Goal: Use online tool/utility: Utilize a website feature to perform a specific function

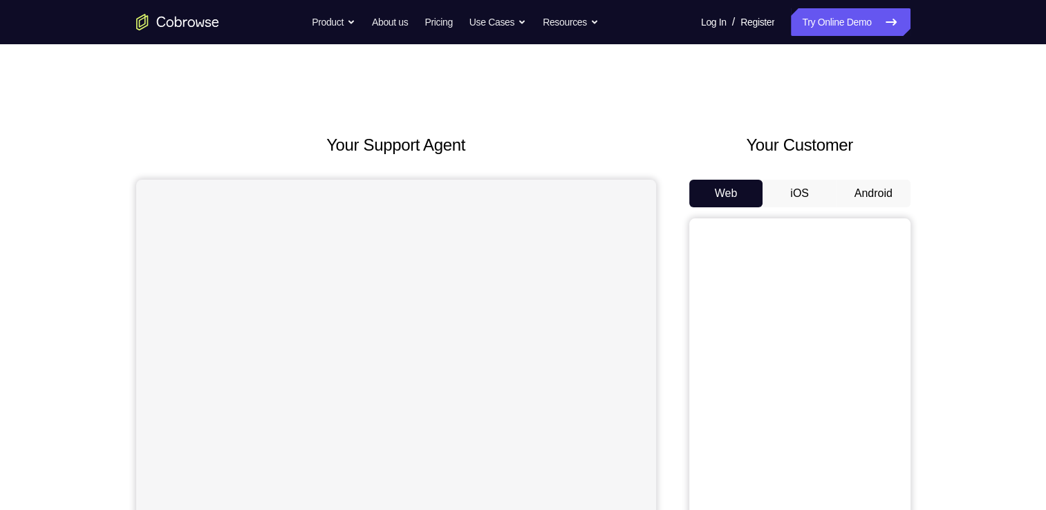
click at [863, 184] on button "Android" at bounding box center [874, 194] width 74 height 28
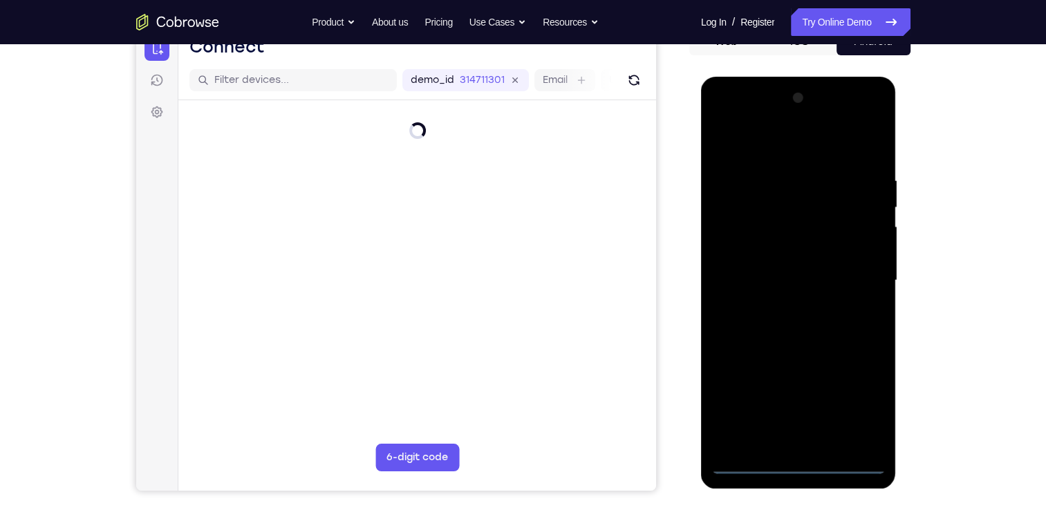
click at [796, 464] on div at bounding box center [799, 280] width 174 height 387
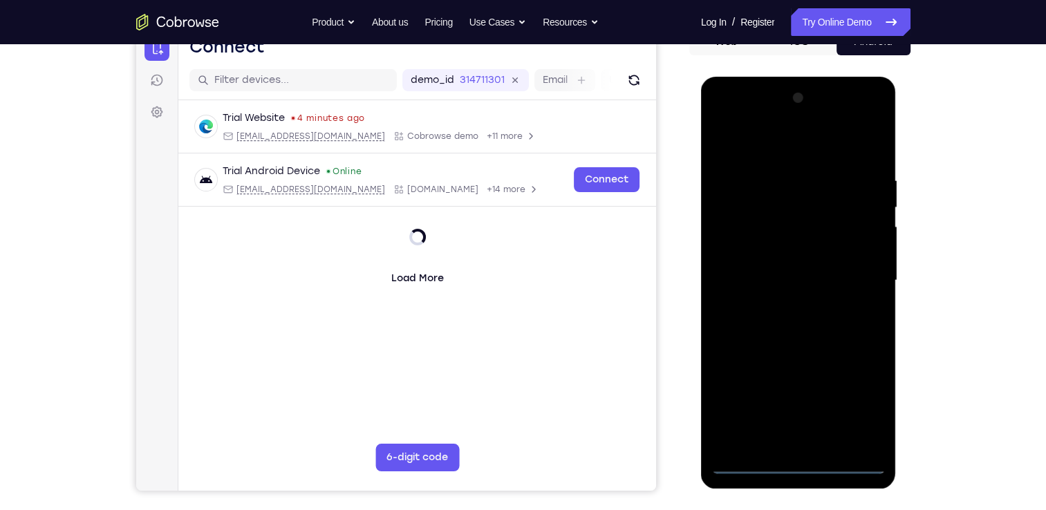
click at [858, 408] on div at bounding box center [799, 280] width 174 height 387
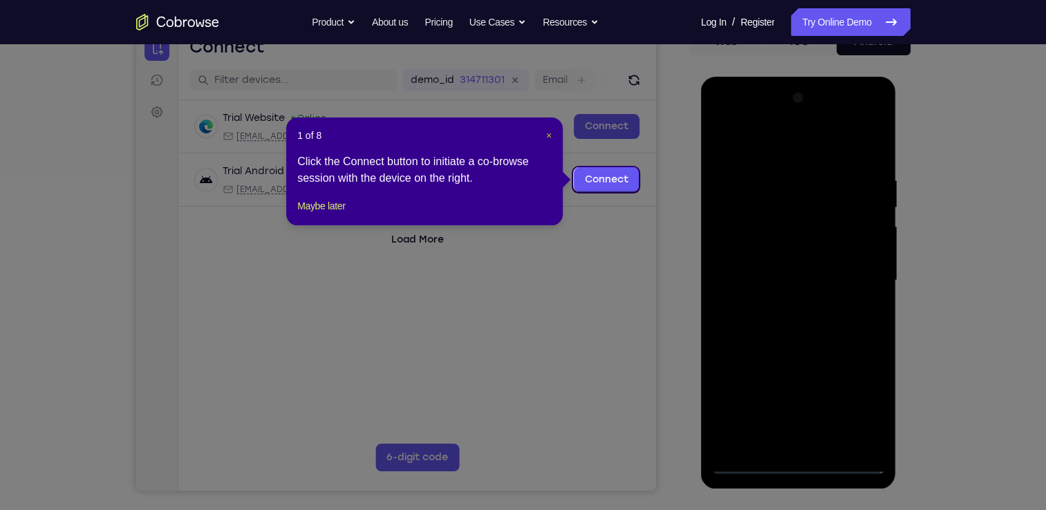
click at [546, 134] on span "×" at bounding box center [549, 135] width 6 height 11
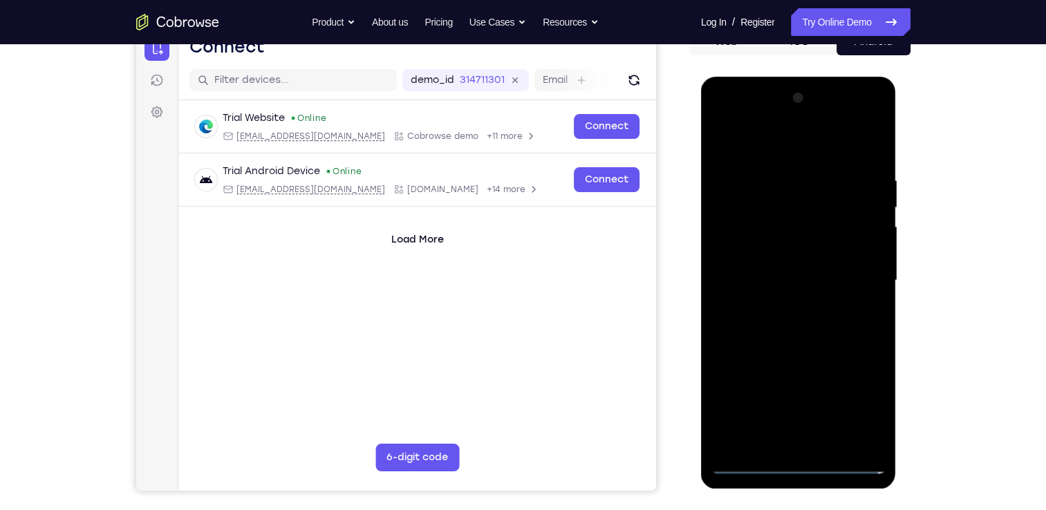
click at [815, 346] on div at bounding box center [799, 280] width 174 height 387
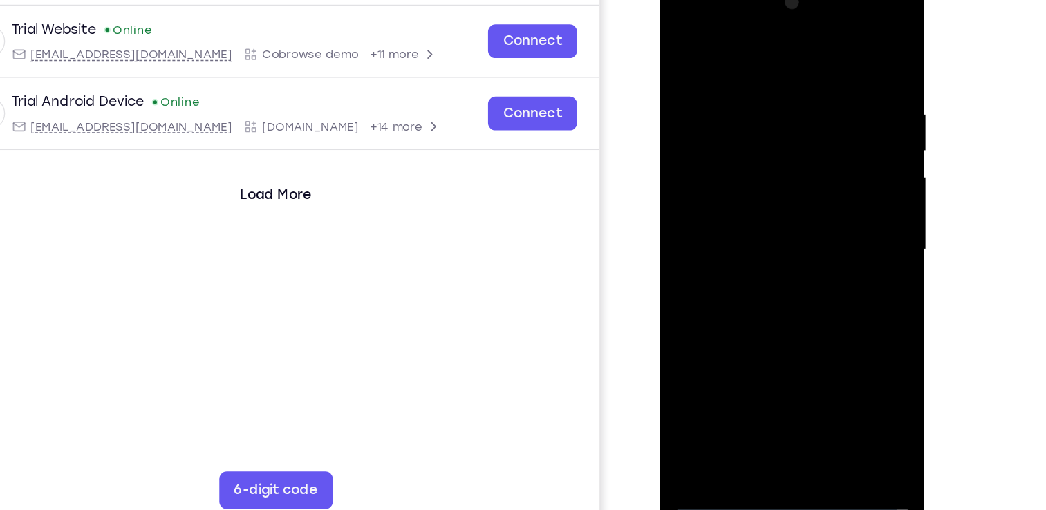
scroll to position [152, 0]
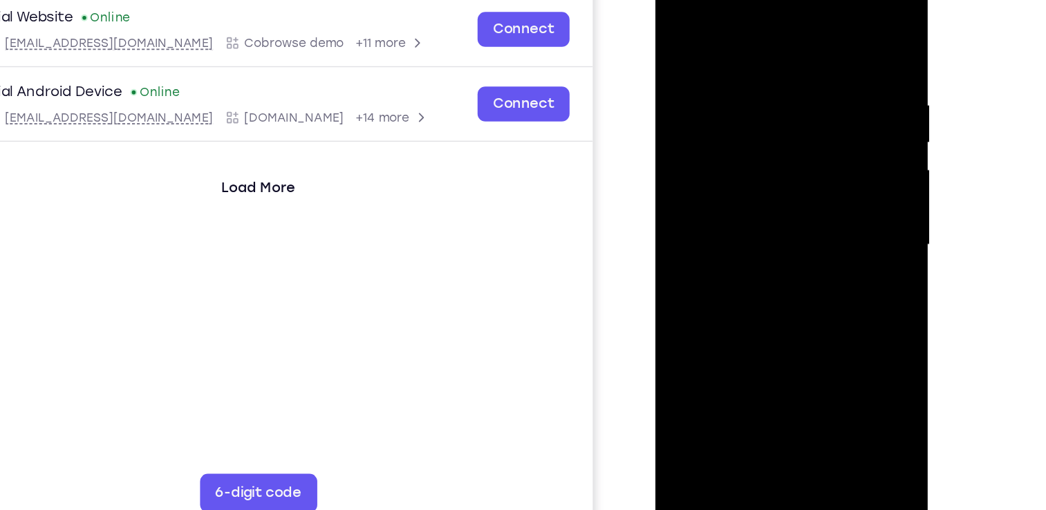
click at [816, 291] on div at bounding box center [753, 163] width 174 height 387
click at [741, 32] on div at bounding box center [753, 163] width 174 height 387
click at [810, 161] on div at bounding box center [753, 163] width 174 height 387
click at [768, 325] on div at bounding box center [753, 163] width 174 height 387
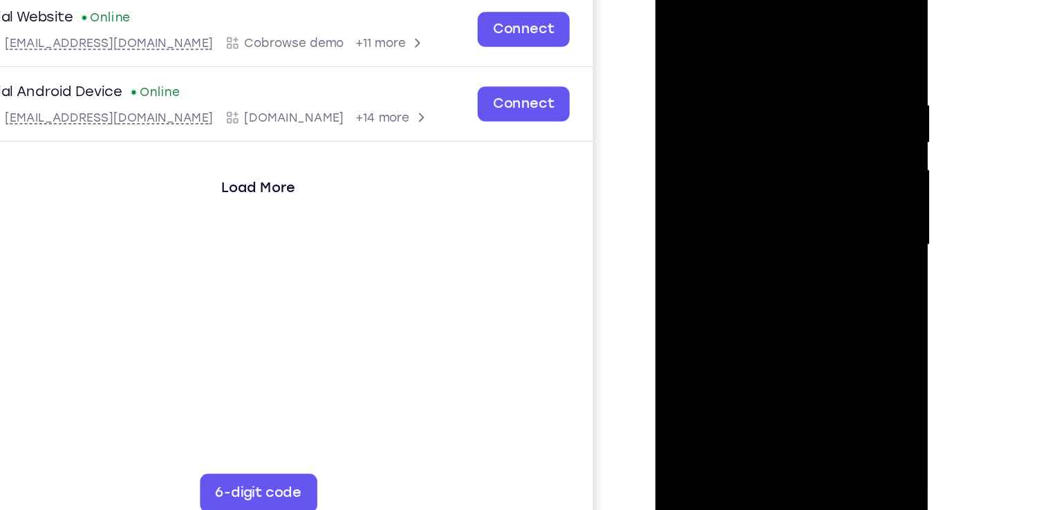
click at [747, 232] on div at bounding box center [753, 163] width 174 height 387
click at [769, 97] on div at bounding box center [753, 163] width 174 height 387
click at [742, 127] on div at bounding box center [753, 163] width 174 height 387
click at [746, 107] on div at bounding box center [753, 163] width 174 height 387
click at [719, 136] on div at bounding box center [753, 163] width 174 height 387
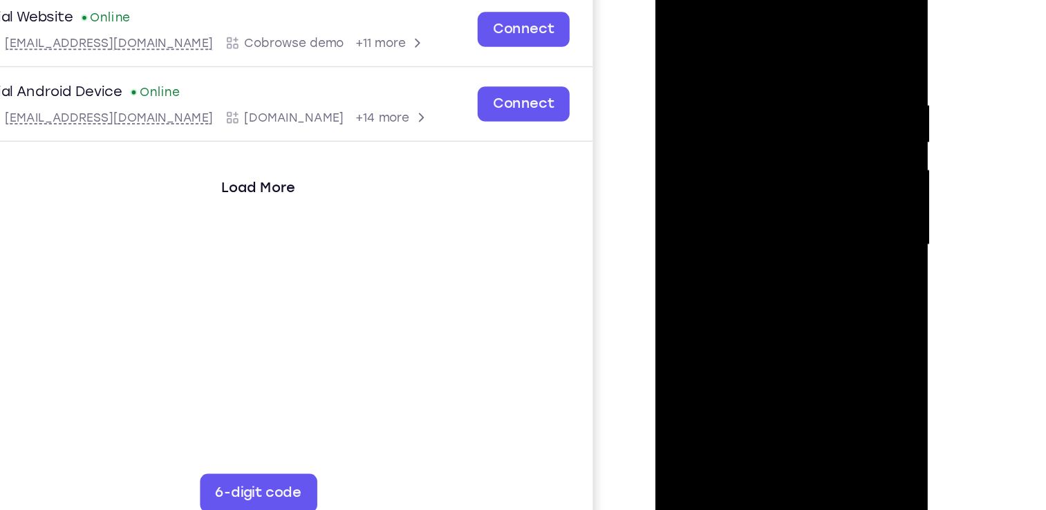
click at [758, 202] on div at bounding box center [753, 163] width 174 height 387
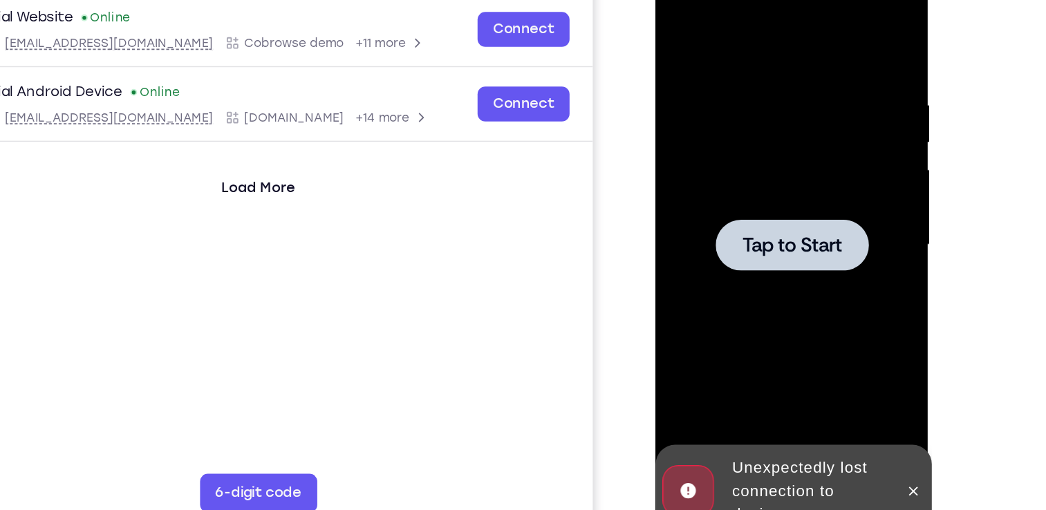
click at [755, 133] on div at bounding box center [753, 163] width 174 height 387
